Goal: Transaction & Acquisition: Book appointment/travel/reservation

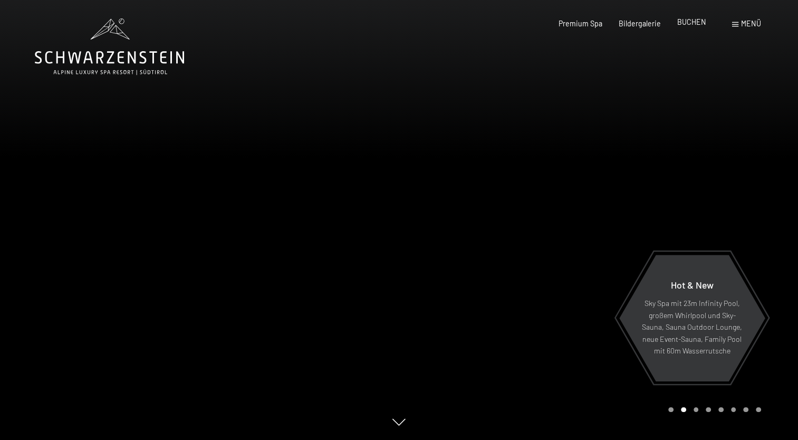
click at [691, 21] on span "BUCHEN" at bounding box center [691, 21] width 29 height 9
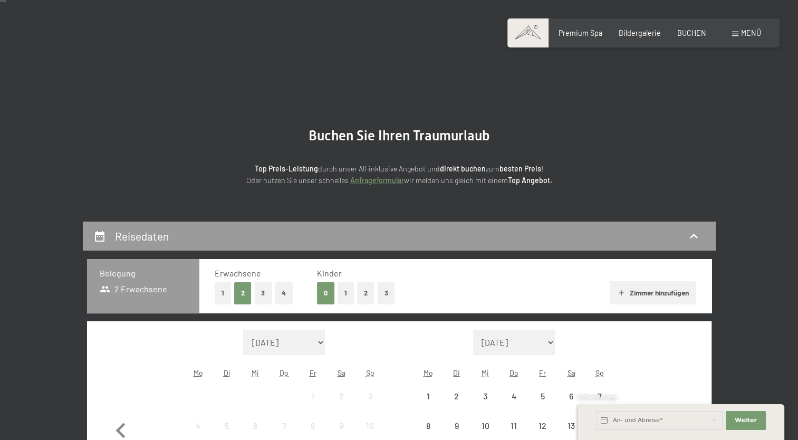
scroll to position [211, 0]
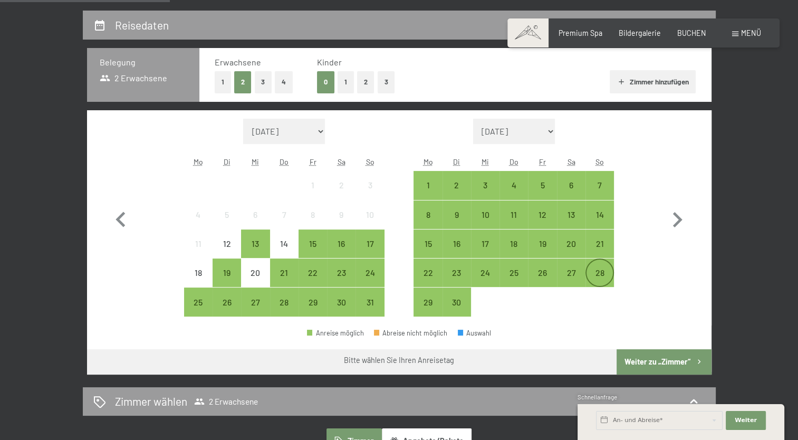
drag, startPoint x: 598, startPoint y: 242, endPoint x: 593, endPoint y: 266, distance: 24.2
click at [598, 243] on div "21" at bounding box center [600, 252] width 26 height 26
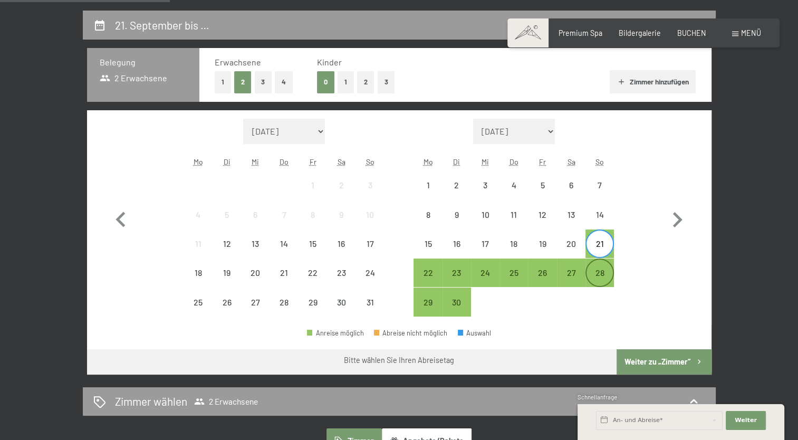
drag, startPoint x: 593, startPoint y: 273, endPoint x: 598, endPoint y: 305, distance: 32.1
click at [592, 274] on div "28" at bounding box center [600, 281] width 26 height 26
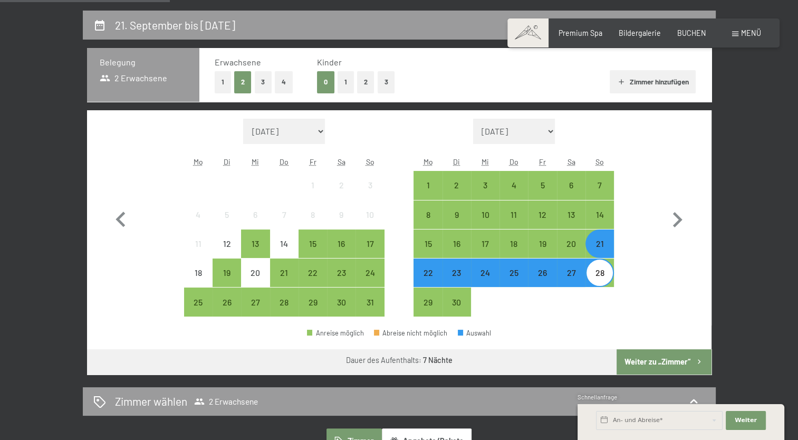
click at [633, 357] on button "Weiter zu „Zimmer“" at bounding box center [664, 361] width 94 height 25
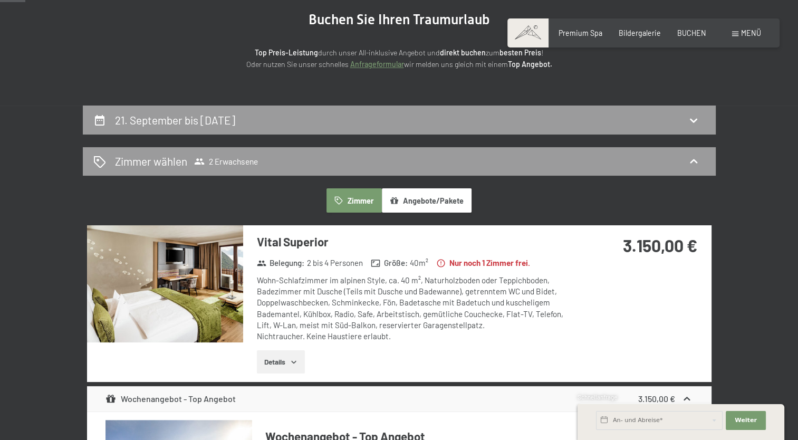
scroll to position [0, 0]
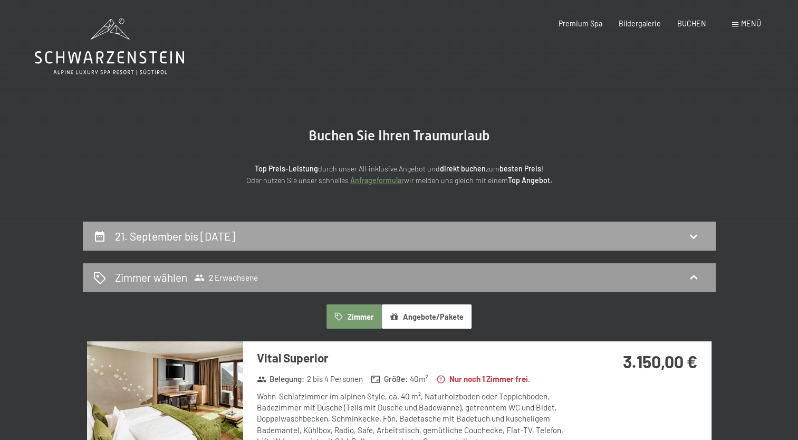
click at [689, 232] on icon at bounding box center [693, 236] width 13 height 13
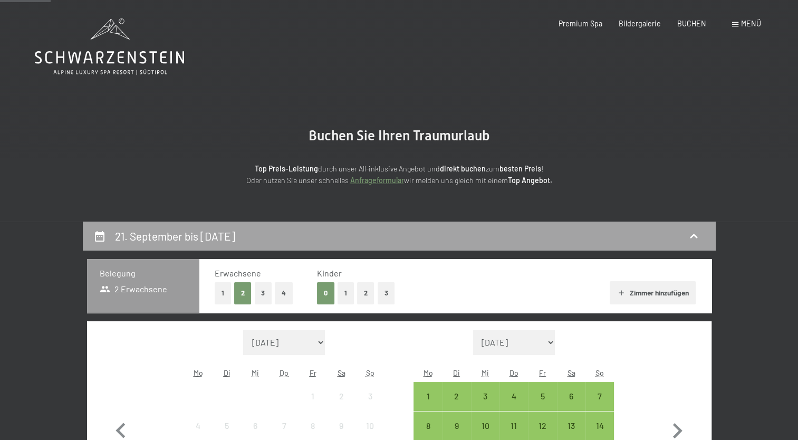
scroll to position [222, 0]
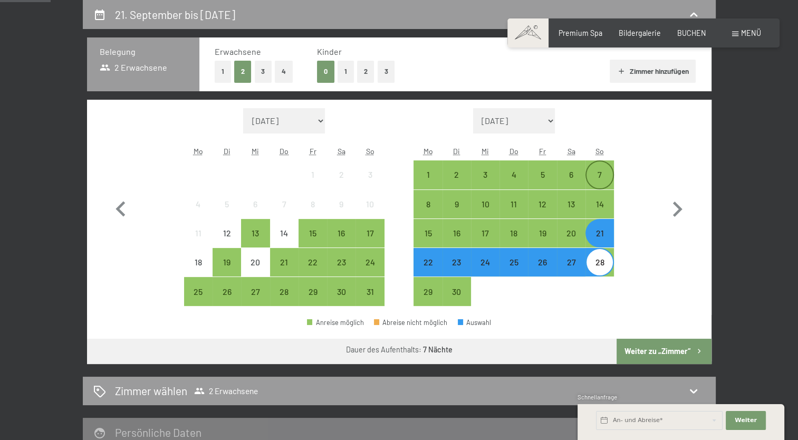
click at [606, 181] on div "7" at bounding box center [600, 183] width 26 height 26
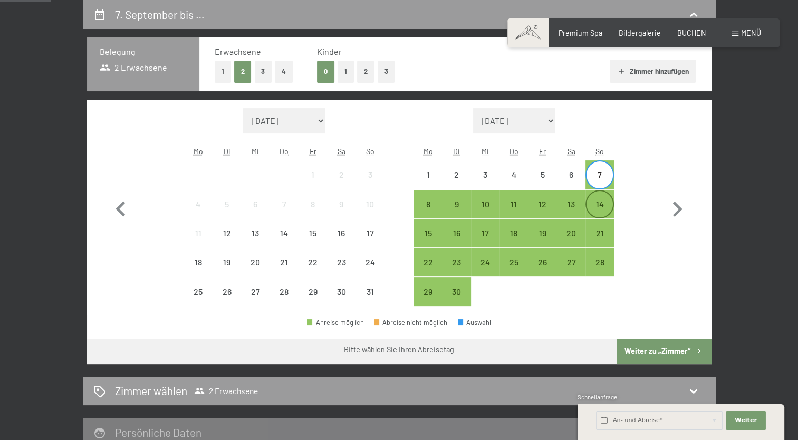
click at [601, 203] on div "14" at bounding box center [600, 213] width 26 height 26
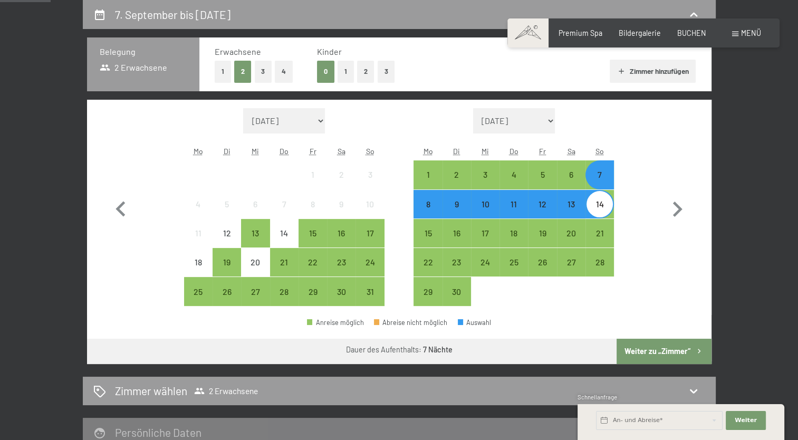
click at [654, 354] on button "Weiter zu „Zimmer“" at bounding box center [664, 351] width 94 height 25
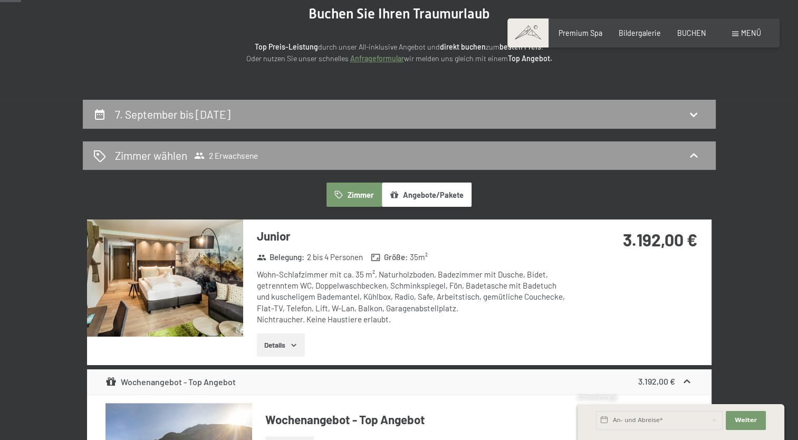
scroll to position [116, 0]
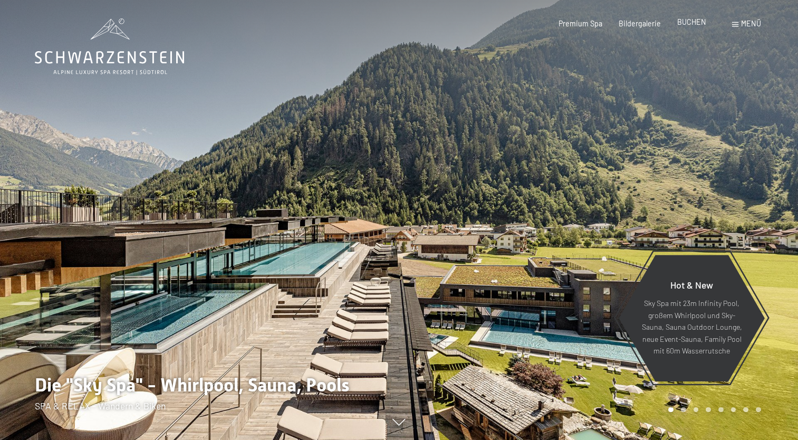
drag, startPoint x: 0, startPoint y: 0, endPoint x: 688, endPoint y: 26, distance: 688.3
click at [688, 26] on span "BUCHEN" at bounding box center [691, 21] width 29 height 9
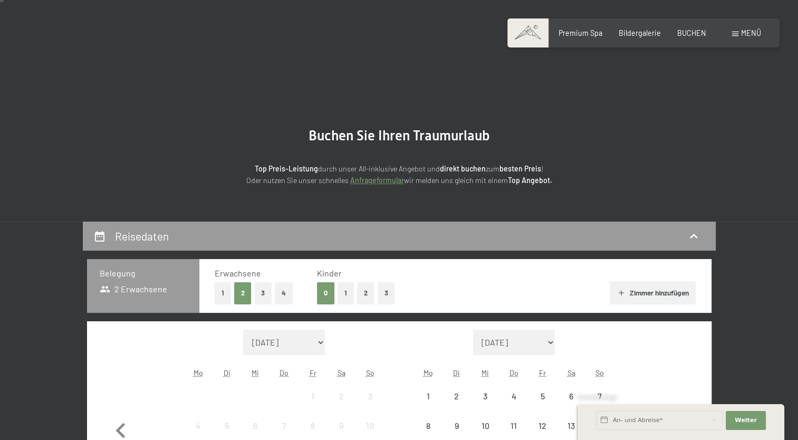
scroll to position [211, 0]
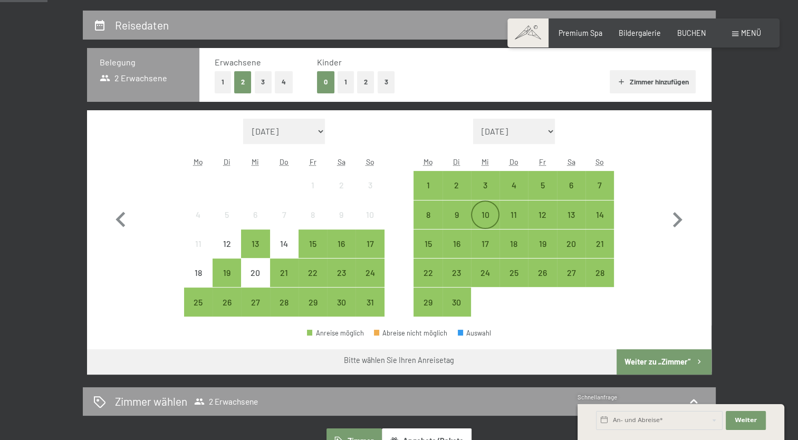
drag, startPoint x: 479, startPoint y: 215, endPoint x: 475, endPoint y: 220, distance: 6.8
click at [479, 215] on div "10" at bounding box center [485, 223] width 26 height 26
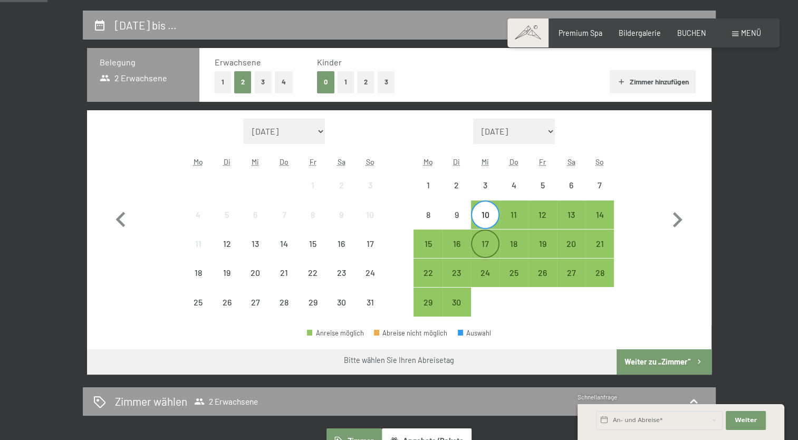
click at [480, 248] on div "17" at bounding box center [485, 252] width 26 height 26
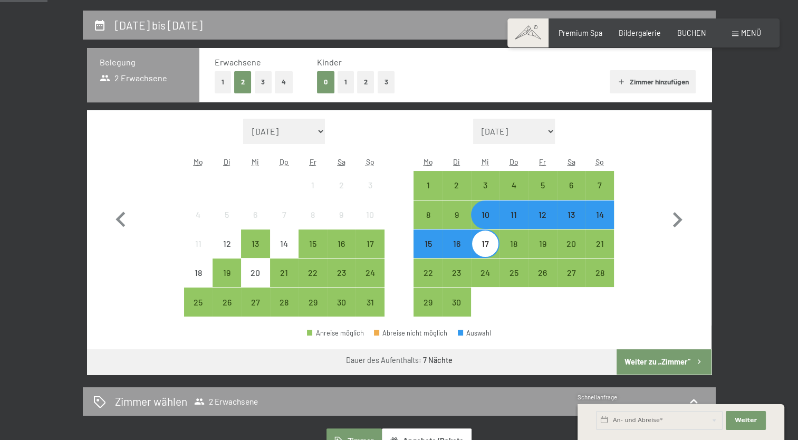
click at [633, 359] on button "Weiter zu „Zimmer“" at bounding box center [664, 361] width 94 height 25
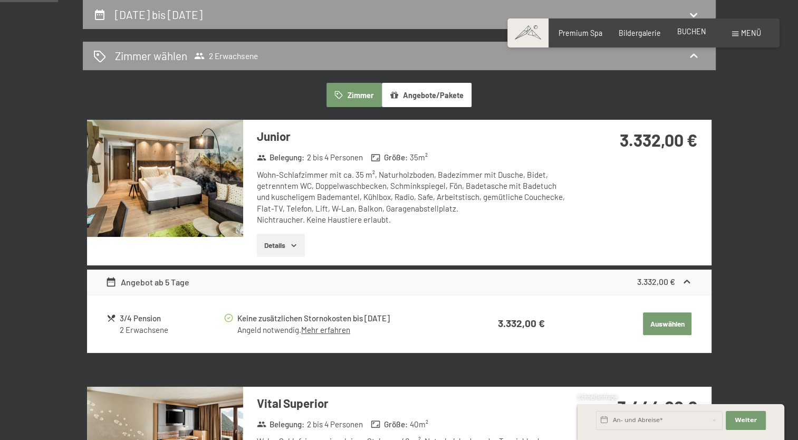
click at [690, 33] on span "BUCHEN" at bounding box center [691, 31] width 29 height 9
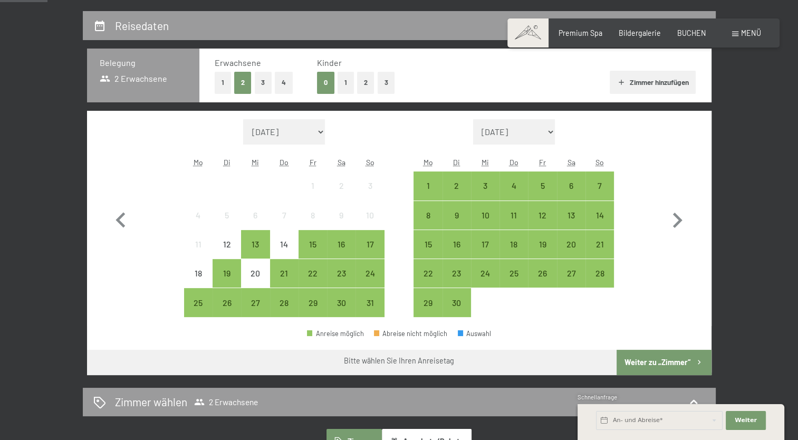
scroll to position [211, 0]
click at [673, 217] on icon "button" at bounding box center [677, 220] width 31 height 31
select select "[DATE]"
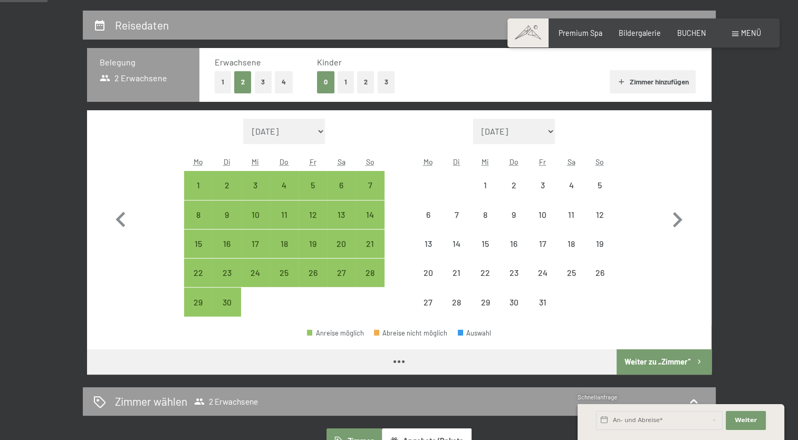
select select "[DATE]"
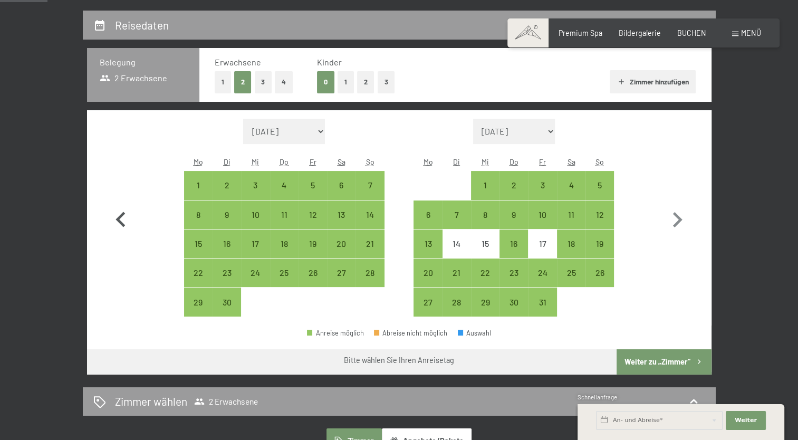
click at [114, 217] on icon "button" at bounding box center [120, 220] width 31 height 31
